Goal: Transaction & Acquisition: Purchase product/service

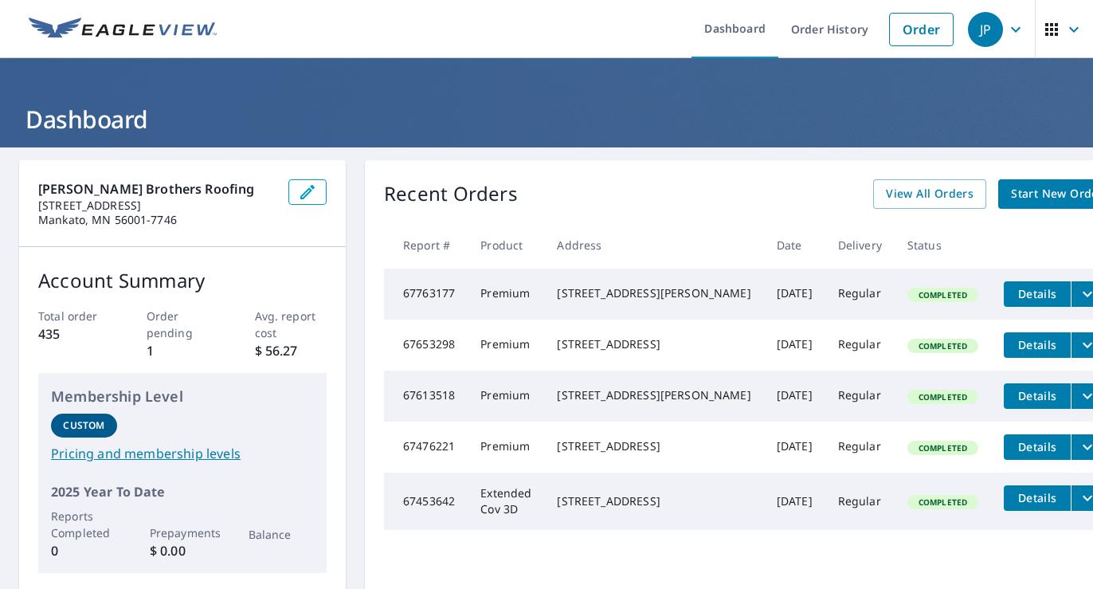
click at [1011, 191] on span "Start New Order" at bounding box center [1057, 194] width 92 height 20
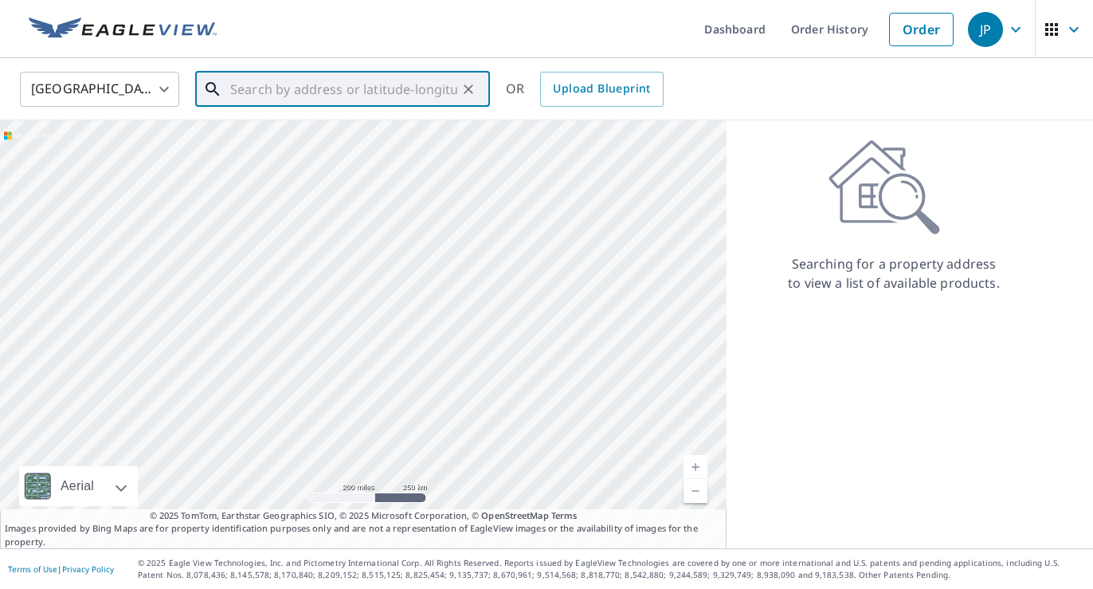
click at [400, 95] on input "text" at bounding box center [343, 89] width 227 height 45
click at [403, 84] on input "text" at bounding box center [343, 89] width 227 height 45
paste input "[STREET_ADDRESS][PERSON_NAME]"
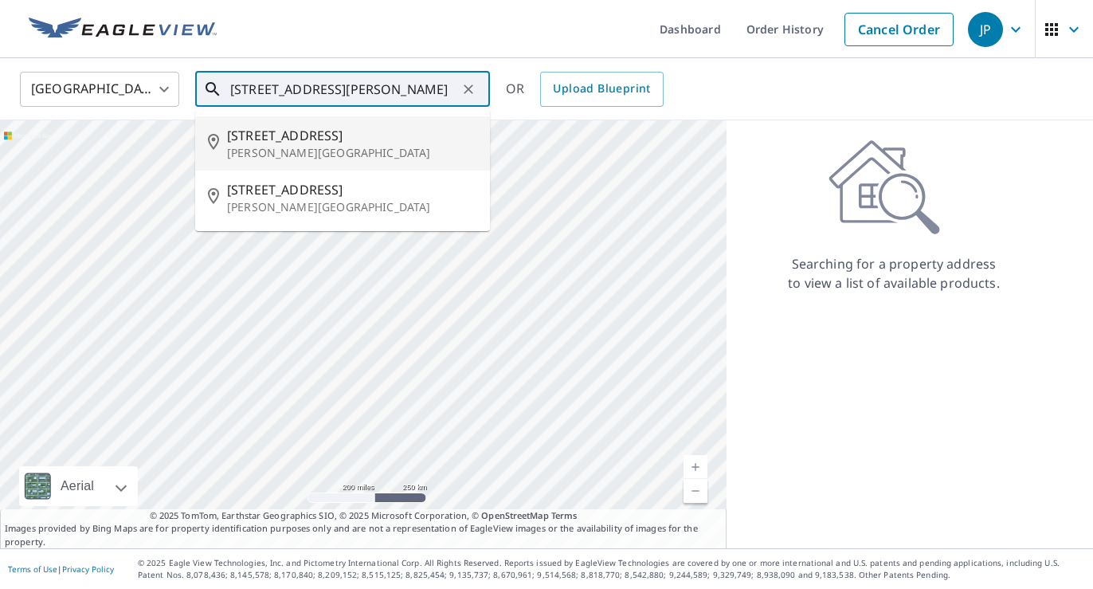
type input "[STREET_ADDRESS][PERSON_NAME]"
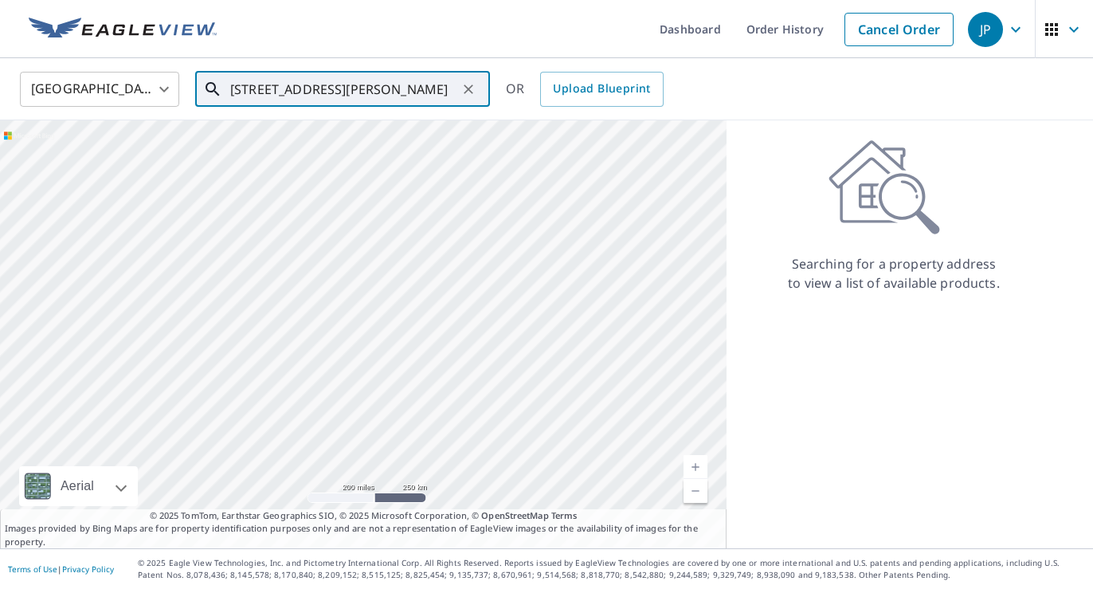
click at [409, 84] on input "[STREET_ADDRESS][PERSON_NAME]" at bounding box center [343, 89] width 227 height 45
paste input "[STREET_ADDRESS][PERSON_NAME][PERSON_NAME][PERSON_NAME]"
click at [379, 127] on span "[STREET_ADDRESS][PERSON_NAME]" at bounding box center [352, 135] width 250 height 19
type input "[STREET_ADDRESS][PERSON_NAME]"
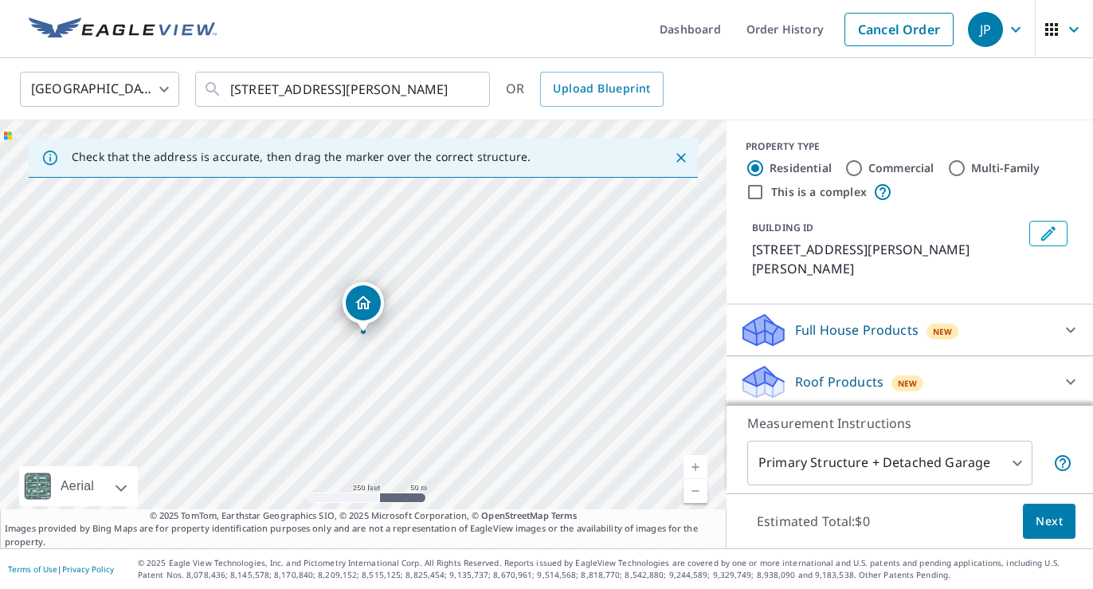
click at [693, 467] on link "Current Level 17, Zoom In" at bounding box center [695, 467] width 24 height 24
drag, startPoint x: 410, startPoint y: 386, endPoint x: 430, endPoint y: 374, distance: 23.2
click at [430, 374] on div "[STREET_ADDRESS][PERSON_NAME]" at bounding box center [363, 334] width 726 height 428
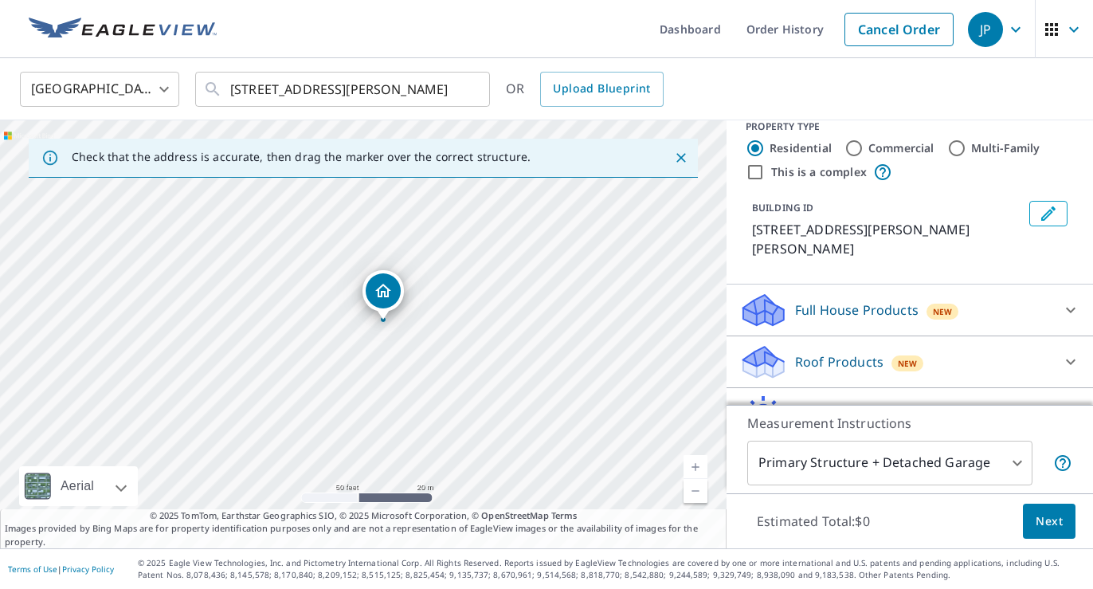
scroll to position [26, 0]
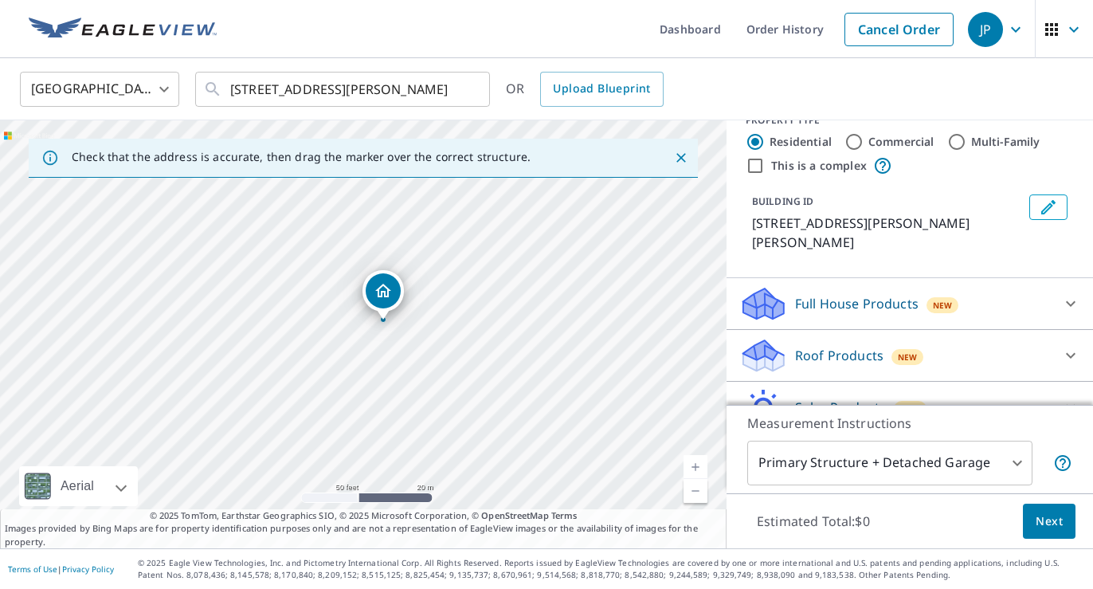
click at [861, 346] on p "Roof Products" at bounding box center [839, 355] width 88 height 19
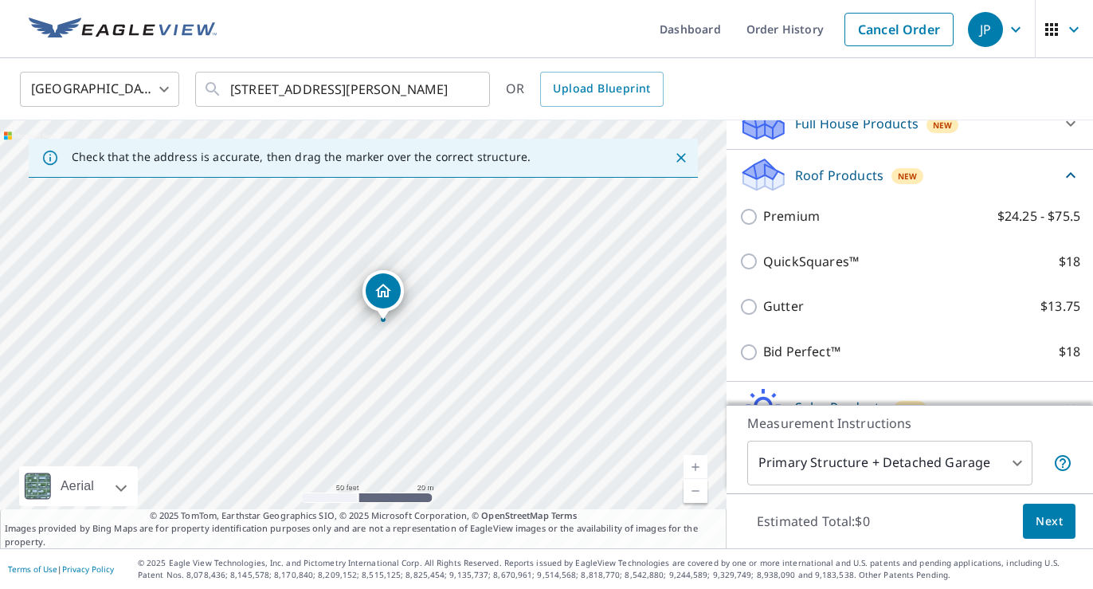
scroll to position [213, 0]
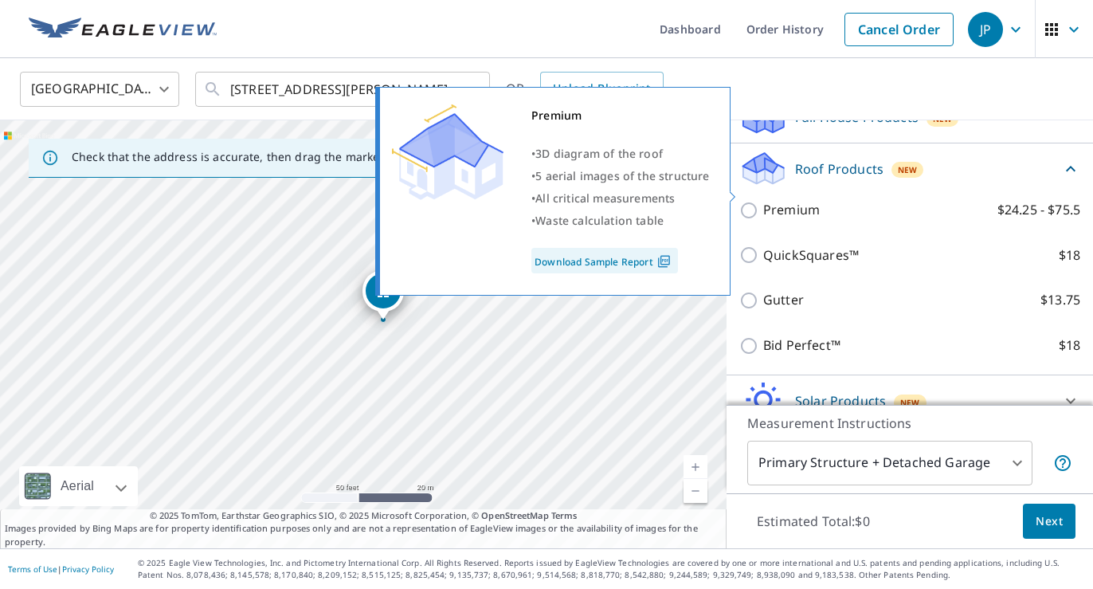
click at [790, 200] on p "Premium" at bounding box center [791, 210] width 57 height 20
click at [763, 201] on input "Premium $24.25 - $75.5" at bounding box center [751, 210] width 24 height 19
checkbox input "true"
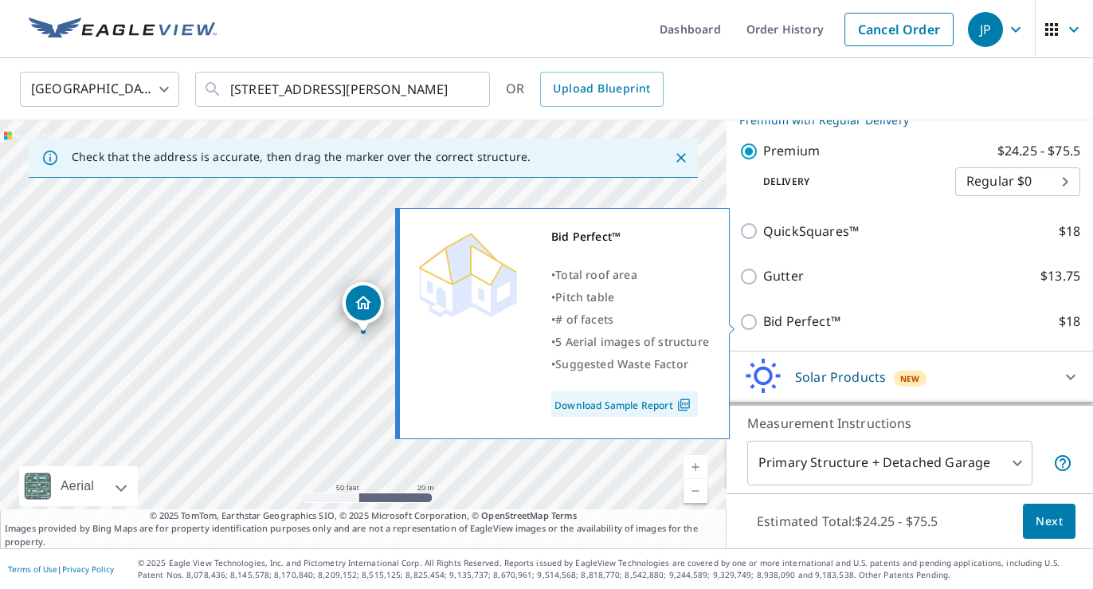
scroll to position [329, 0]
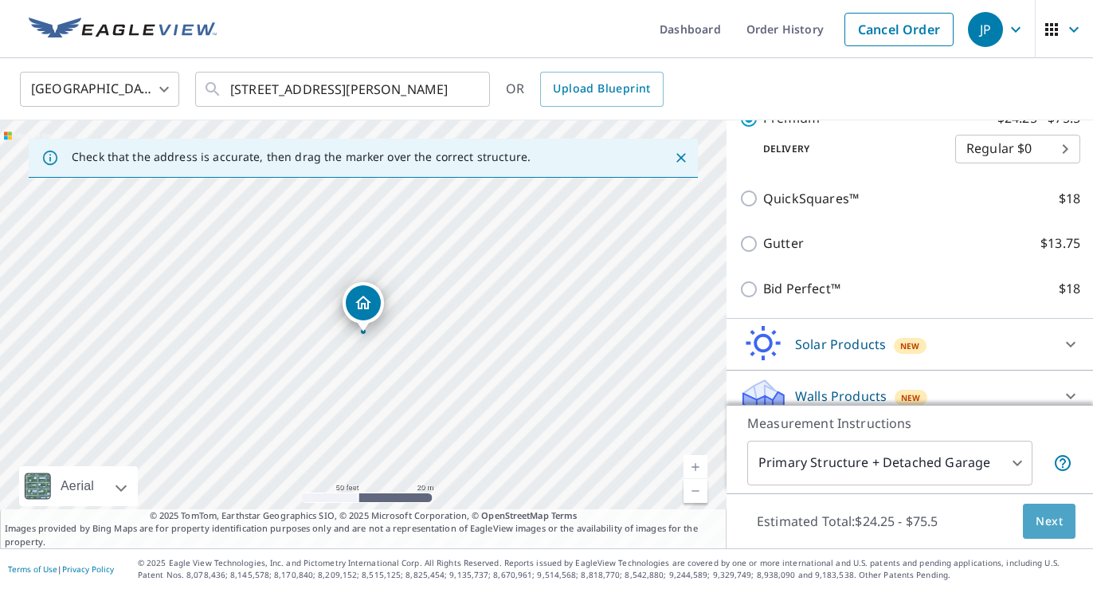
click at [1055, 523] on span "Next" at bounding box center [1049, 521] width 27 height 20
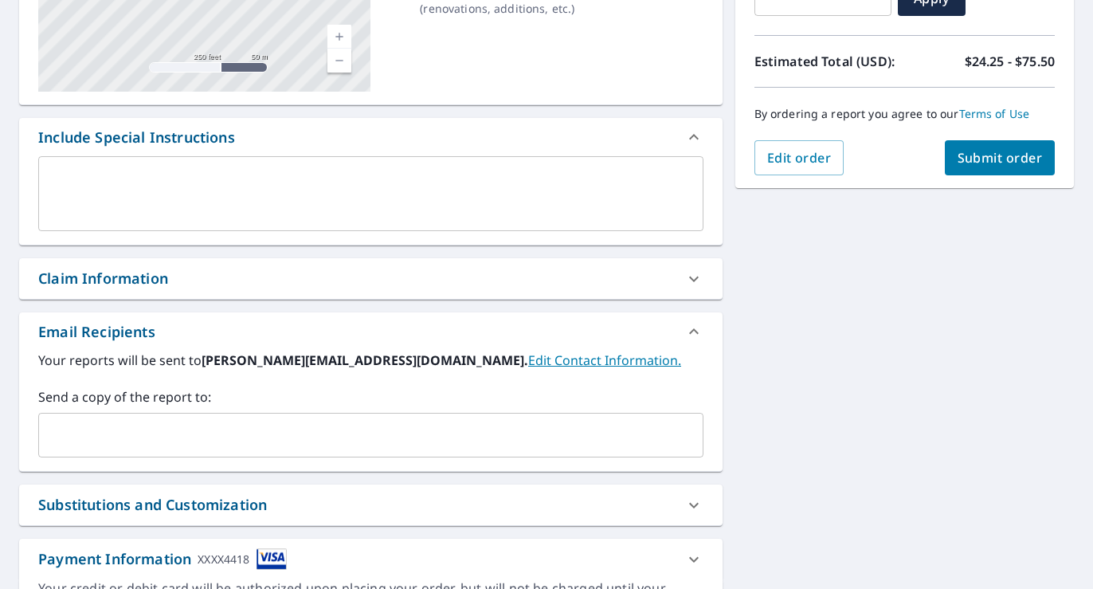
scroll to position [354, 0]
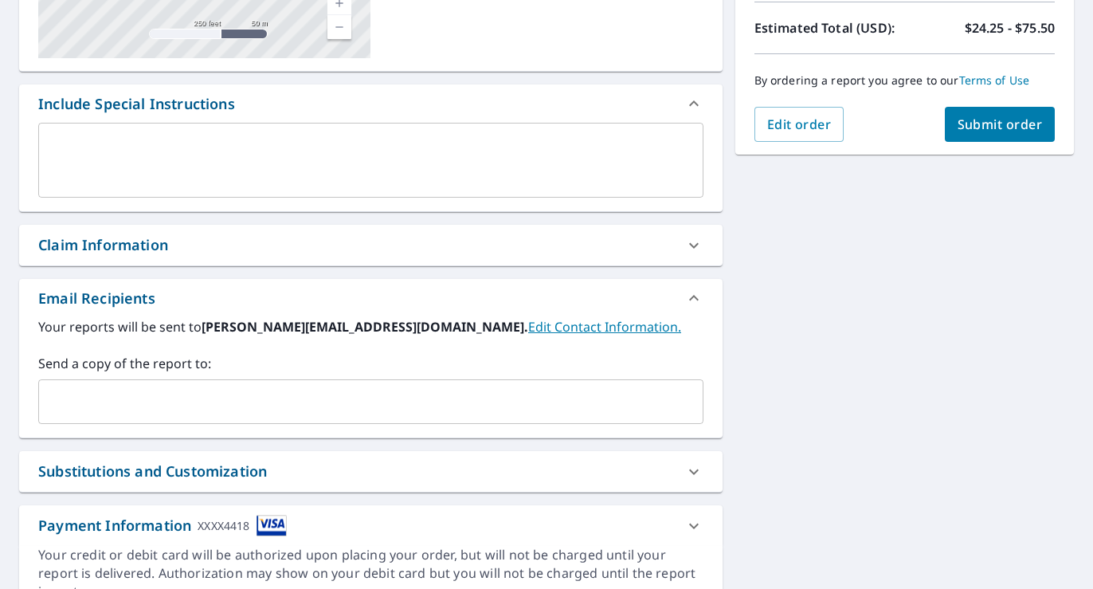
click at [306, 406] on input "text" at bounding box center [358, 401] width 627 height 30
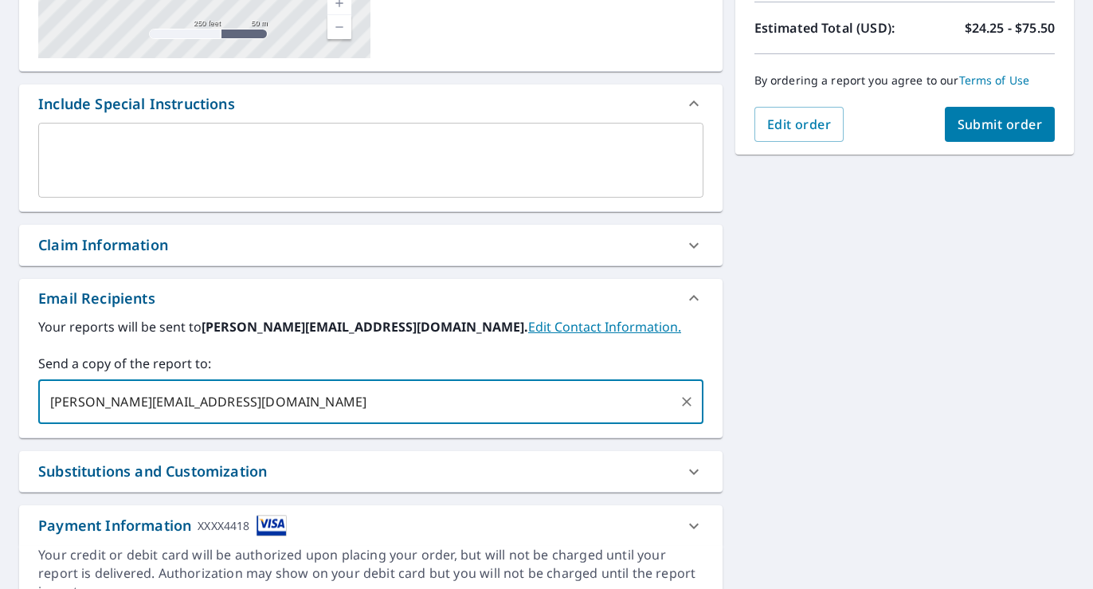
type input "[PERSON_NAME][EMAIL_ADDRESS][DOMAIN_NAME]"
click at [779, 354] on div "[STREET_ADDRESS][PERSON_NAME] A standard road map Aerial A detailed look from a…" at bounding box center [546, 210] width 1093 height 833
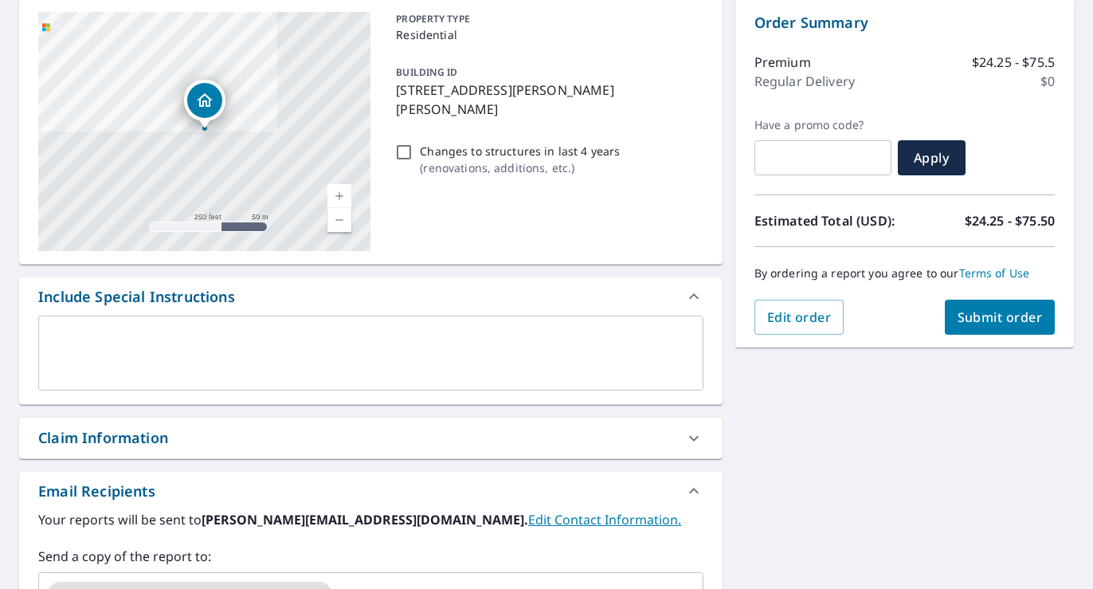
scroll to position [169, 0]
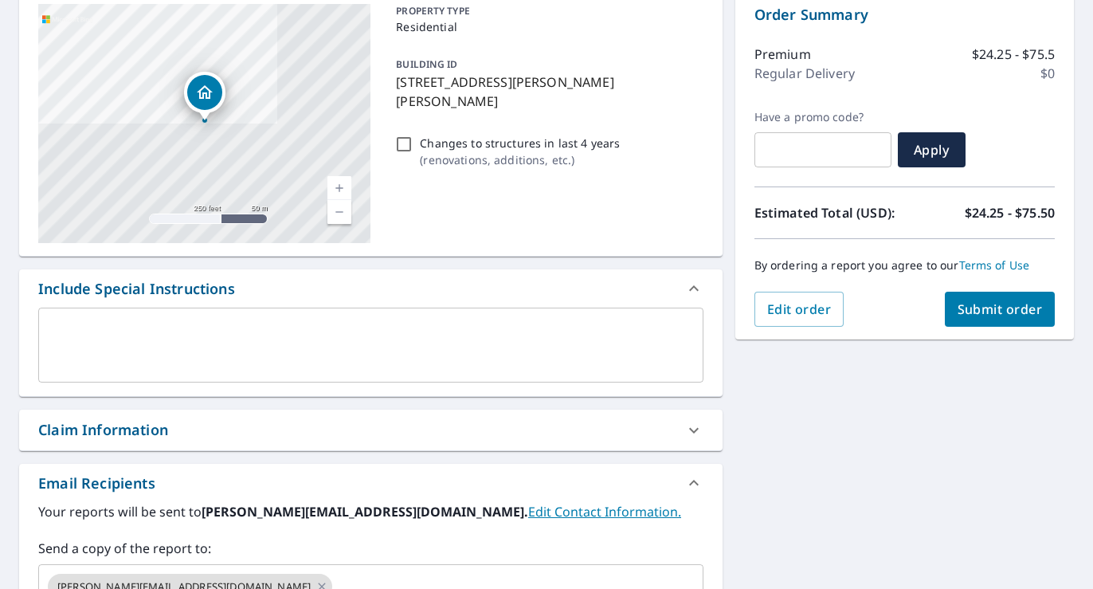
click at [975, 314] on span "Submit order" at bounding box center [1000, 309] width 85 height 18
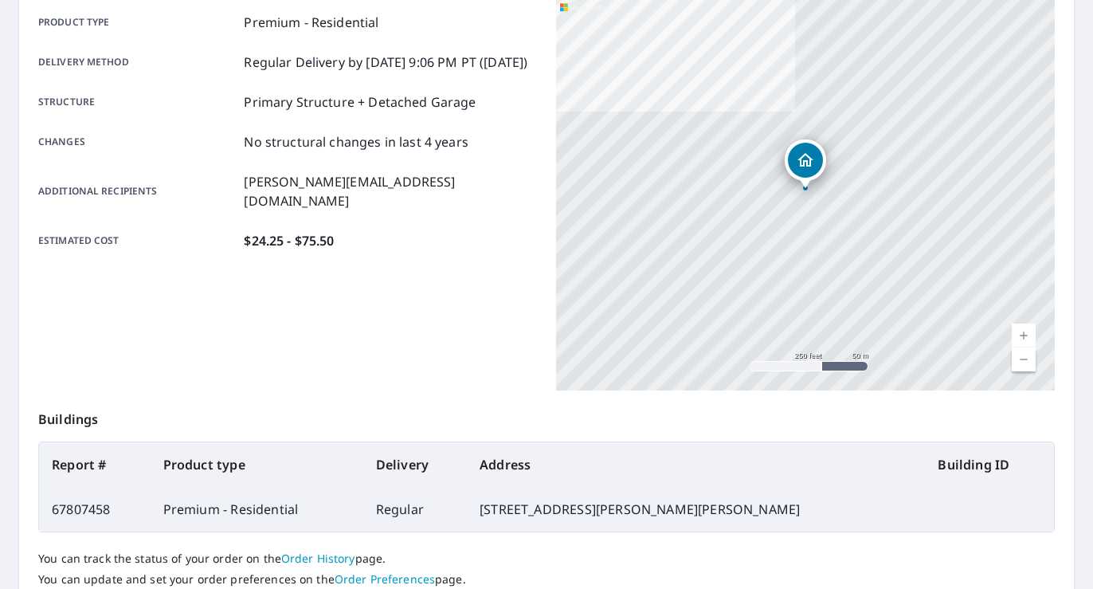
scroll to position [348, 0]
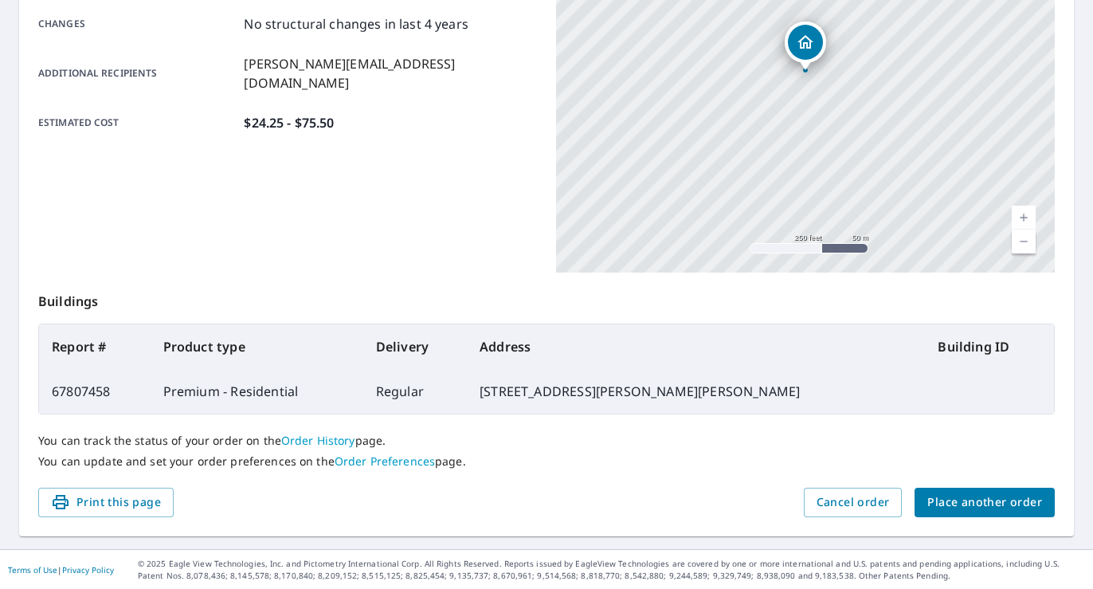
click at [944, 495] on span "Place another order" at bounding box center [984, 502] width 115 height 20
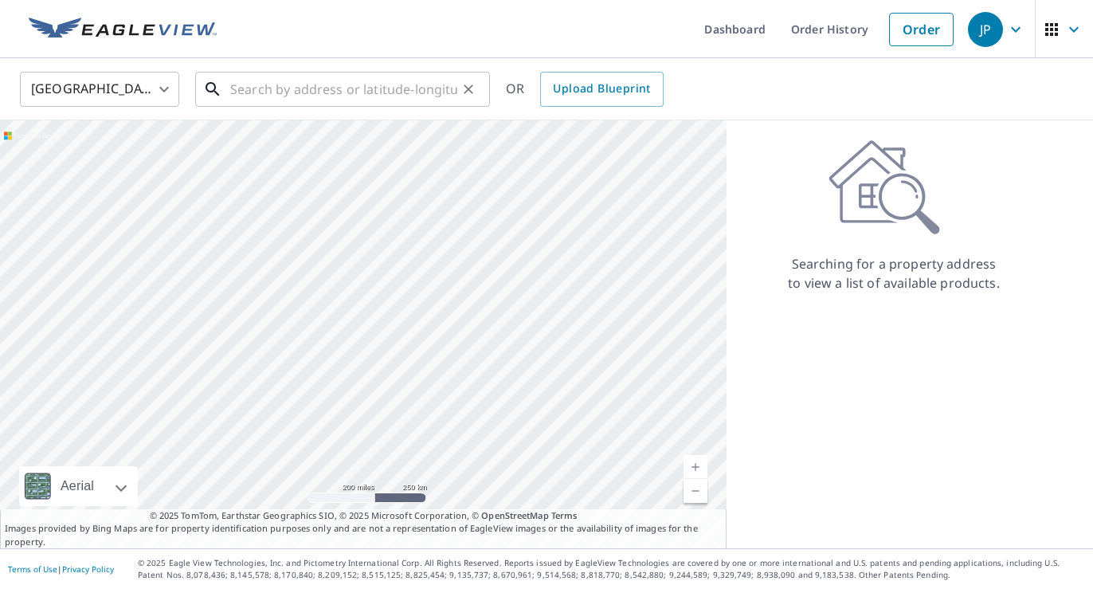
click at [374, 86] on input "text" at bounding box center [343, 89] width 227 height 45
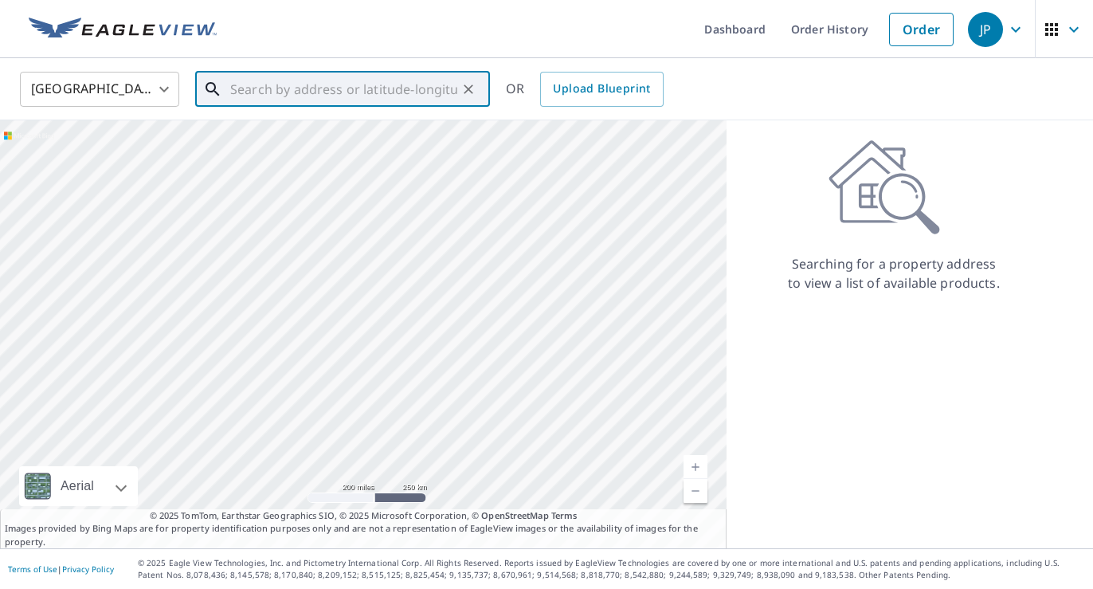
paste input "[STREET_ADDRESS][PERSON_NAME]"
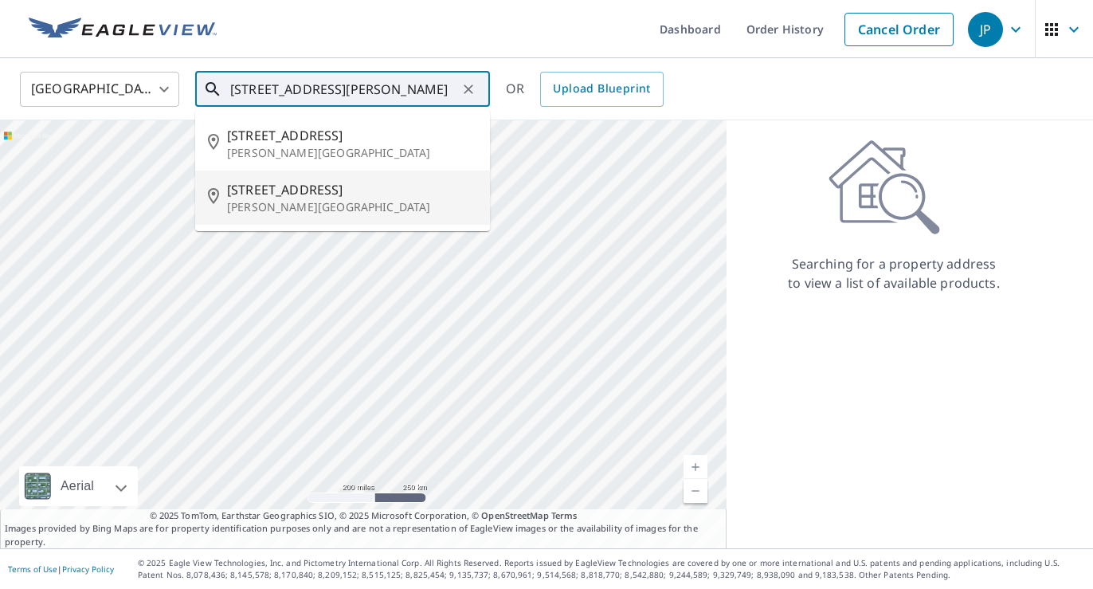
click at [292, 190] on span "[STREET_ADDRESS]" at bounding box center [352, 189] width 250 height 19
type input "[STREET_ADDRESS][PERSON_NAME]"
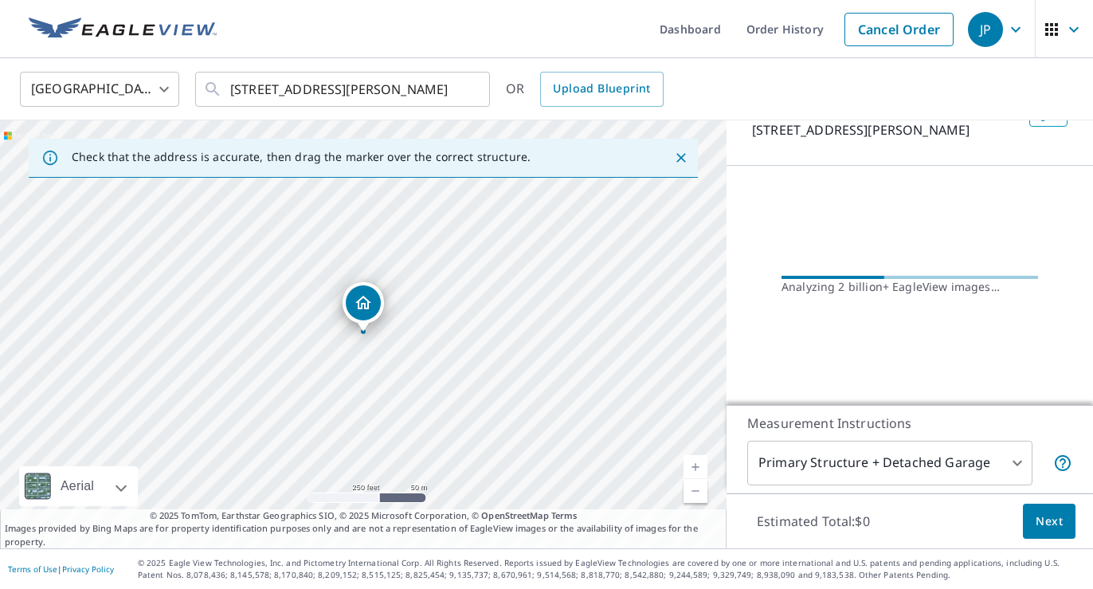
scroll to position [88, 0]
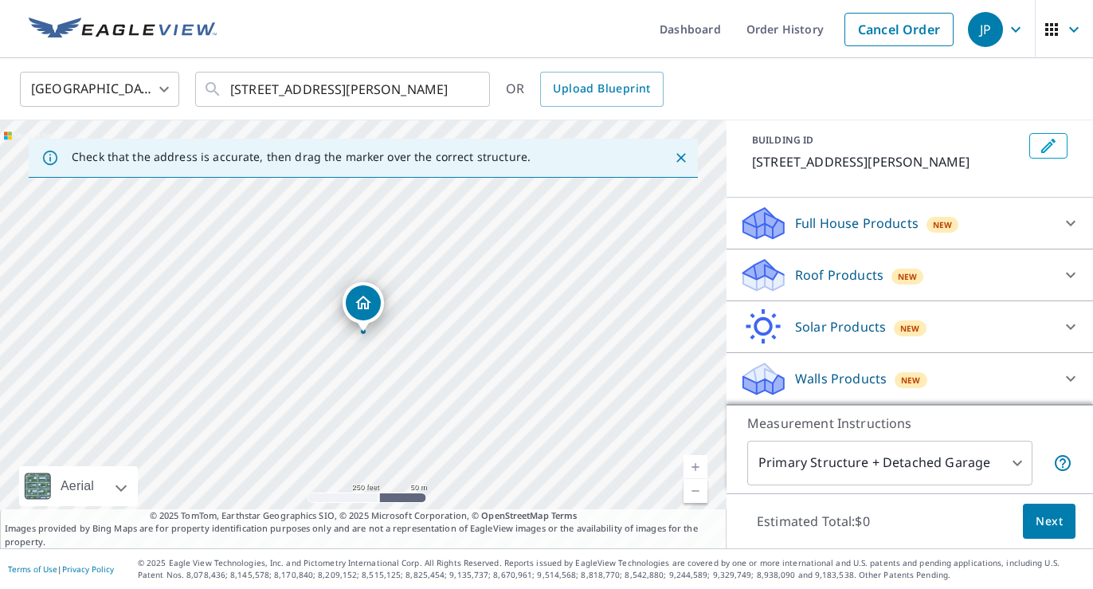
click at [831, 266] on p "Roof Products" at bounding box center [839, 274] width 88 height 19
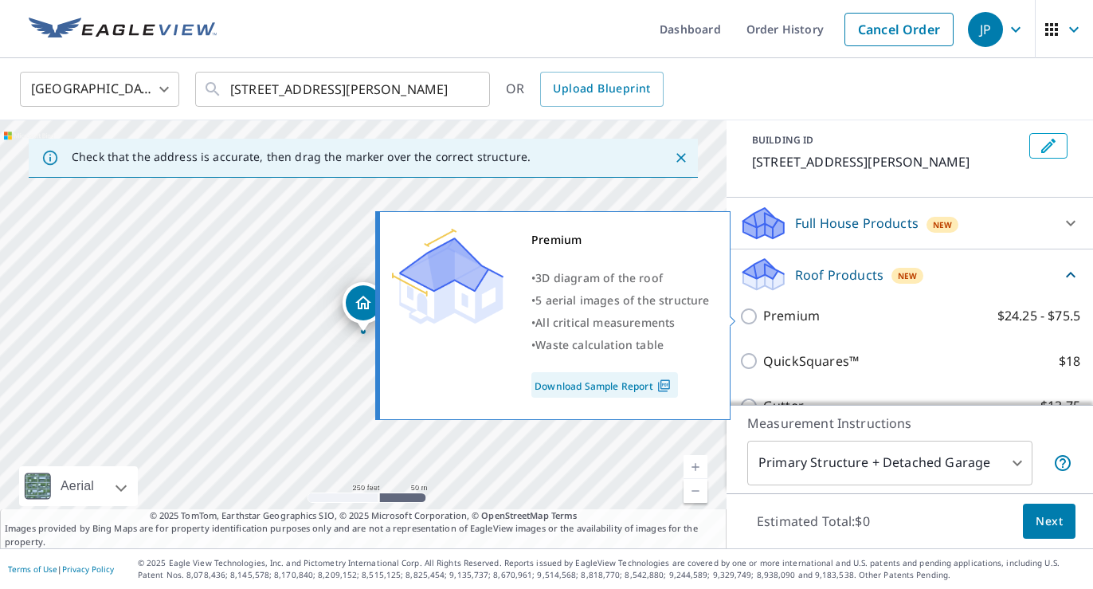
click at [803, 315] on p "Premium" at bounding box center [791, 316] width 57 height 20
click at [763, 315] on input "Premium $24.25 - $75.5" at bounding box center [751, 316] width 24 height 19
checkbox input "true"
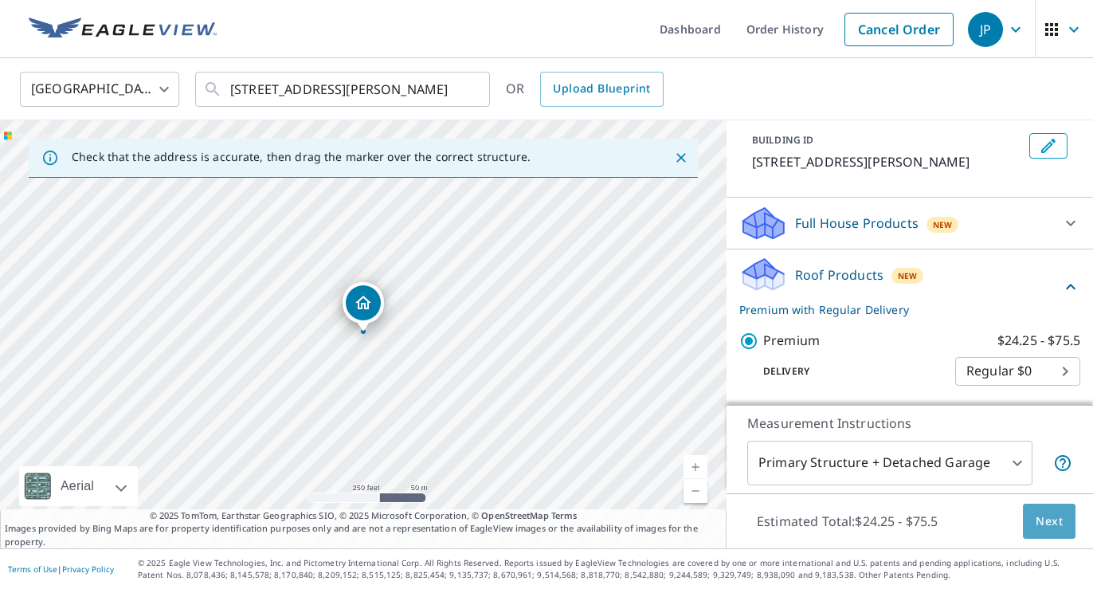
click at [1053, 518] on span "Next" at bounding box center [1049, 521] width 27 height 20
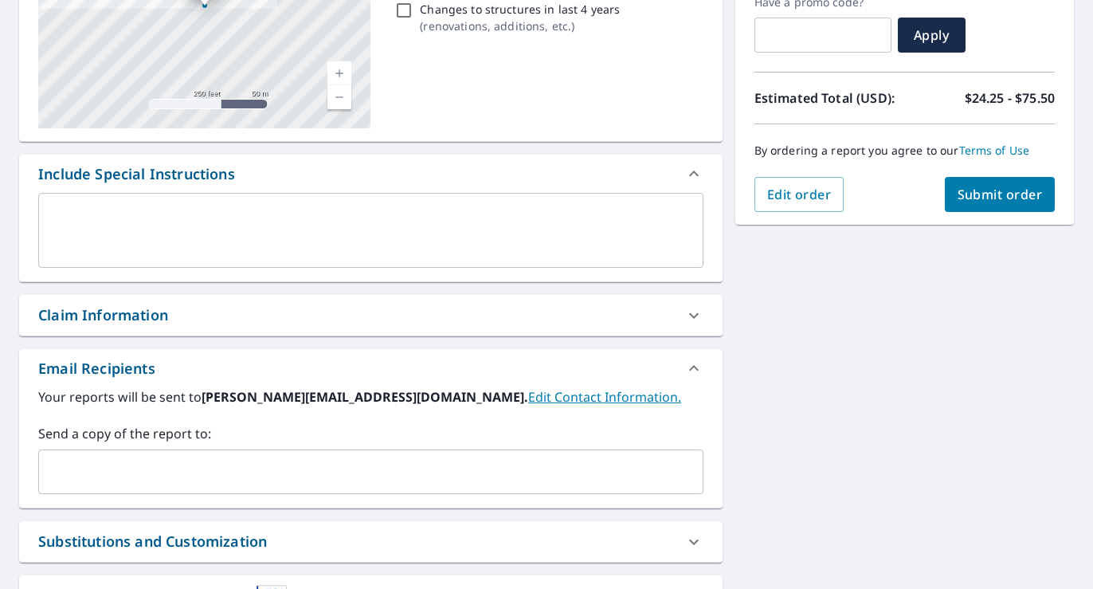
scroll to position [306, 0]
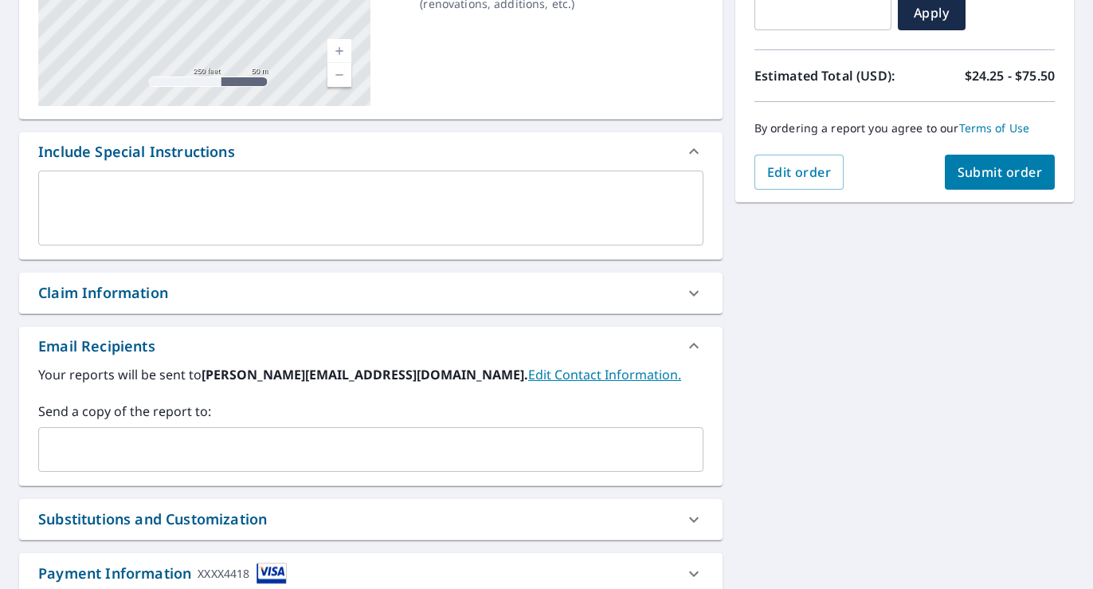
click at [465, 452] on input "text" at bounding box center [358, 449] width 627 height 30
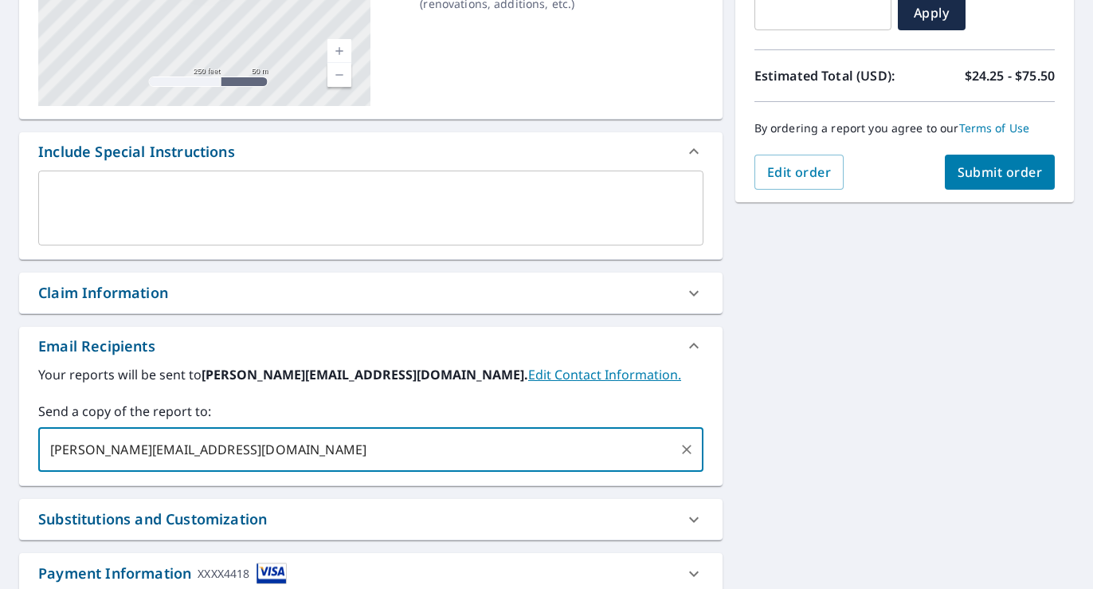
type input "[PERSON_NAME][EMAIL_ADDRESS][DOMAIN_NAME]"
click at [972, 375] on div "[STREET_ADDRESS][PERSON_NAME] Aerial Road A standard road map Aerial A detailed…" at bounding box center [546, 257] width 1093 height 833
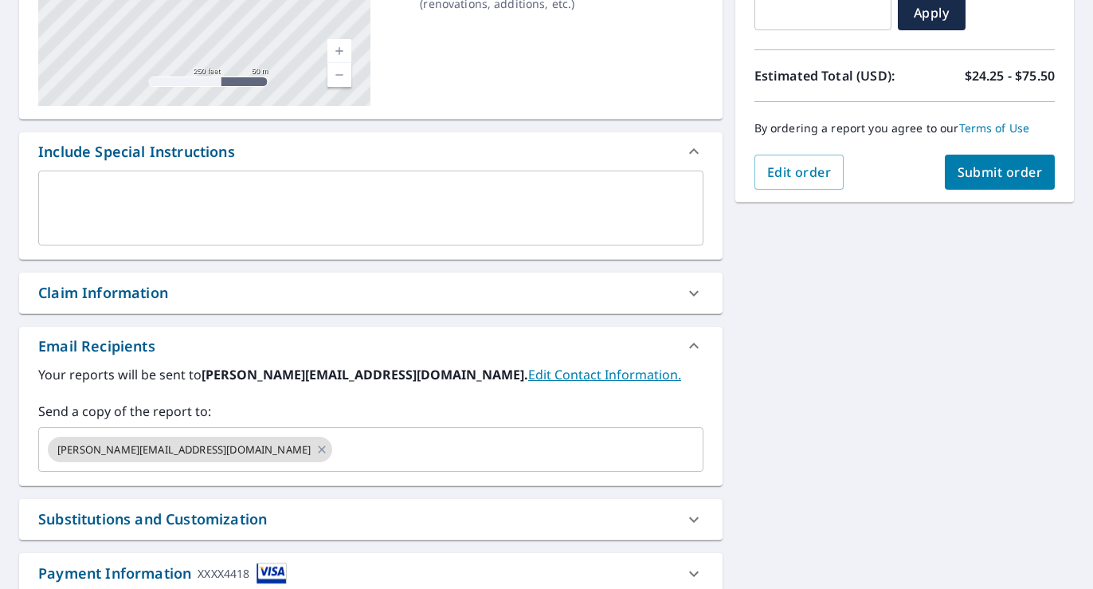
click at [983, 171] on span "Submit order" at bounding box center [1000, 172] width 85 height 18
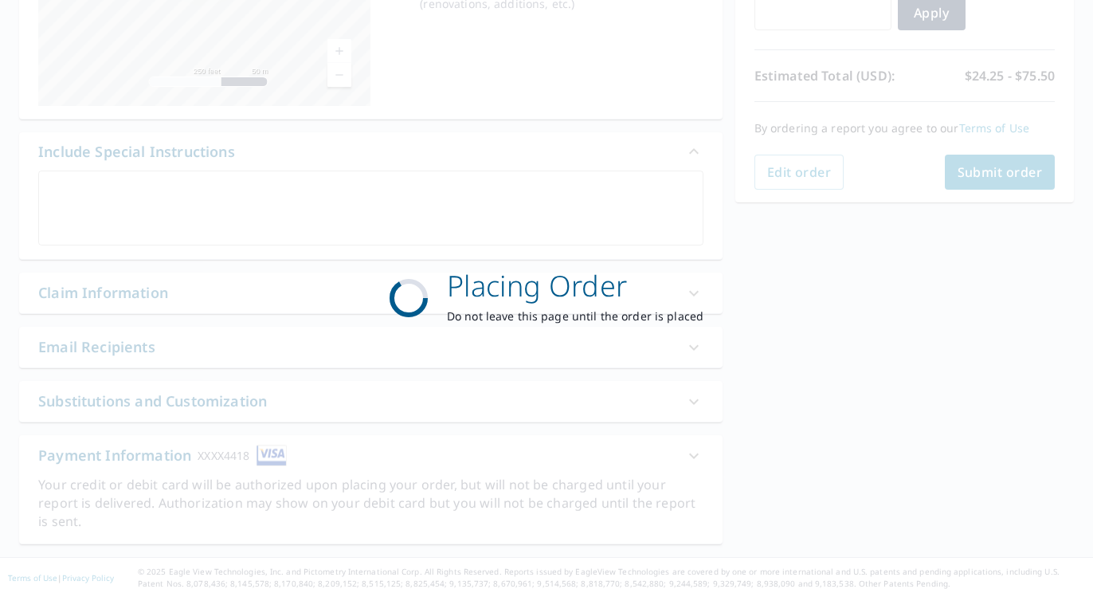
scroll to position [296, 0]
